Goal: Information Seeking & Learning: Learn about a topic

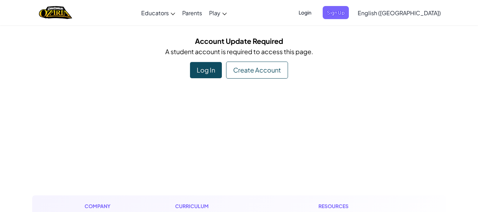
click at [205, 70] on div "Log In" at bounding box center [206, 70] width 32 height 16
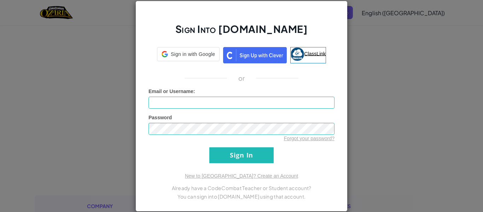
click at [308, 60] on link "ClassLink" at bounding box center [308, 55] width 36 height 16
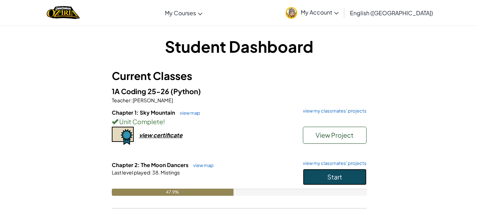
click at [326, 173] on button "Start" at bounding box center [335, 177] width 64 height 16
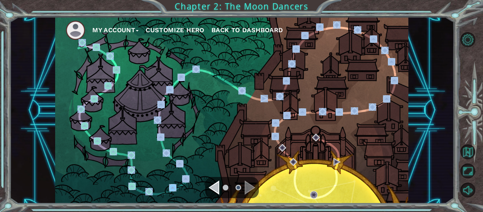
drag, startPoint x: 326, startPoint y: 173, endPoint x: 248, endPoint y: 137, distance: 85.1
click at [248, 137] on div "My Account Customize Hero Back to Dashboard" at bounding box center [232, 110] width 444 height 186
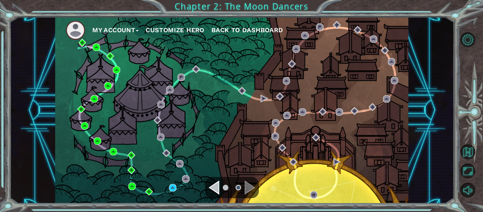
click at [218, 189] on div "Navigate to the previous page" at bounding box center [214, 187] width 11 height 14
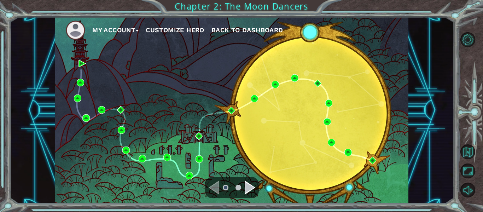
click at [249, 186] on div "Navigate to the next page" at bounding box center [250, 187] width 11 height 14
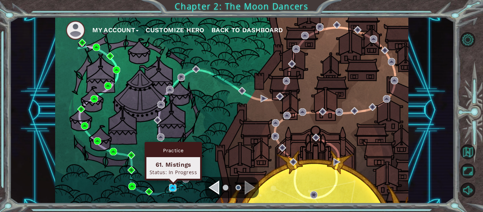
click at [173, 189] on img at bounding box center [172, 187] width 7 height 7
